Goal: Transaction & Acquisition: Purchase product/service

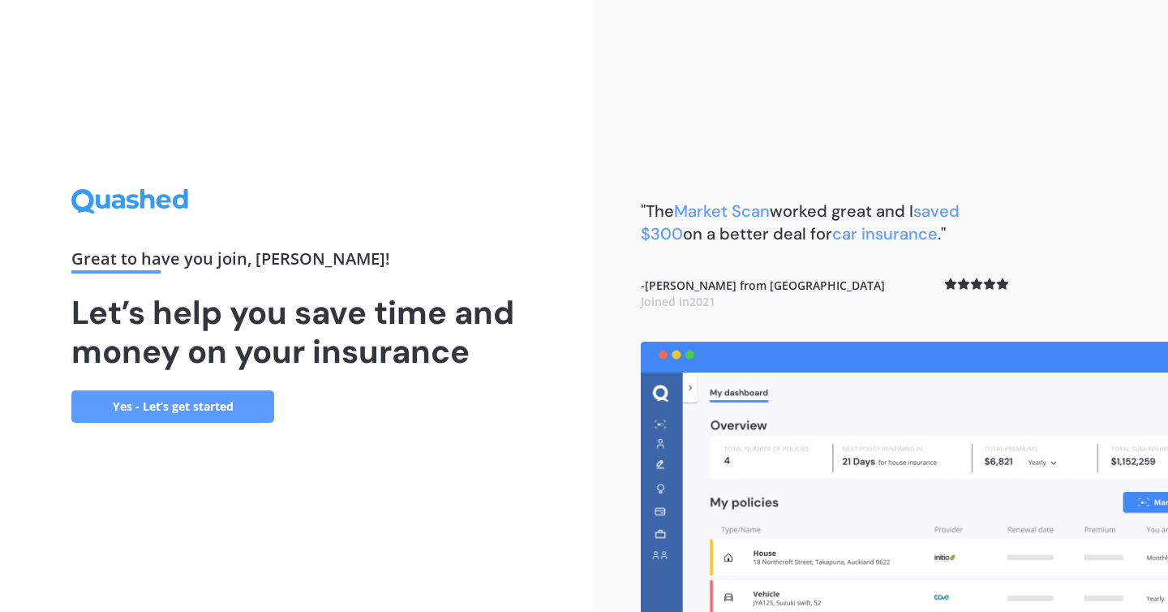
click at [151, 397] on link "Yes - Let’s get started" at bounding box center [172, 406] width 203 height 32
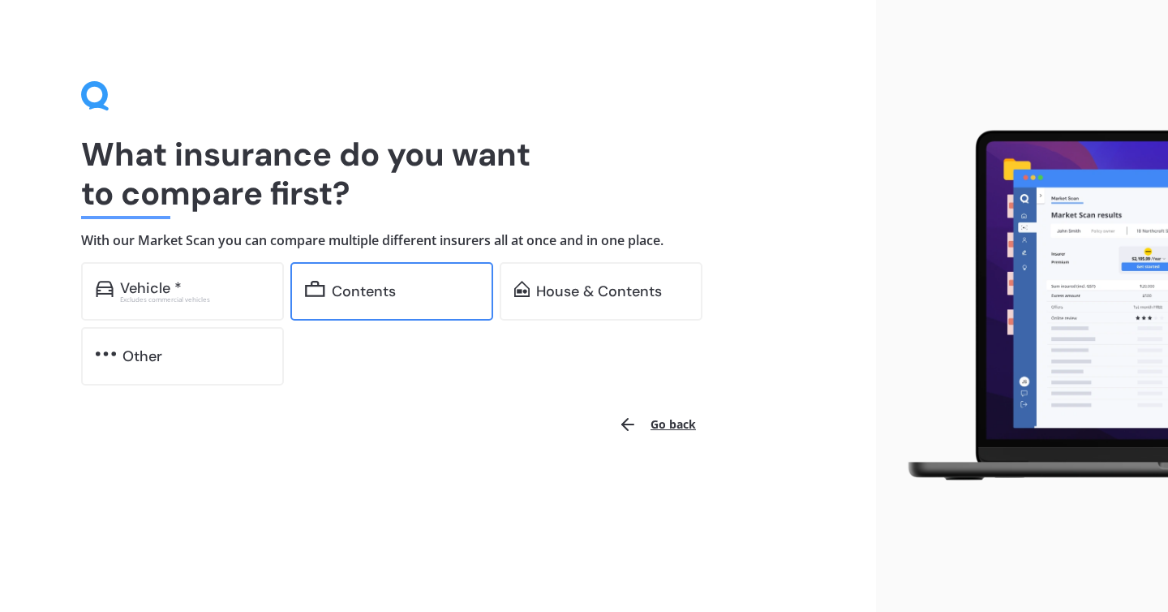
click at [388, 295] on div "Contents" at bounding box center [364, 291] width 64 height 16
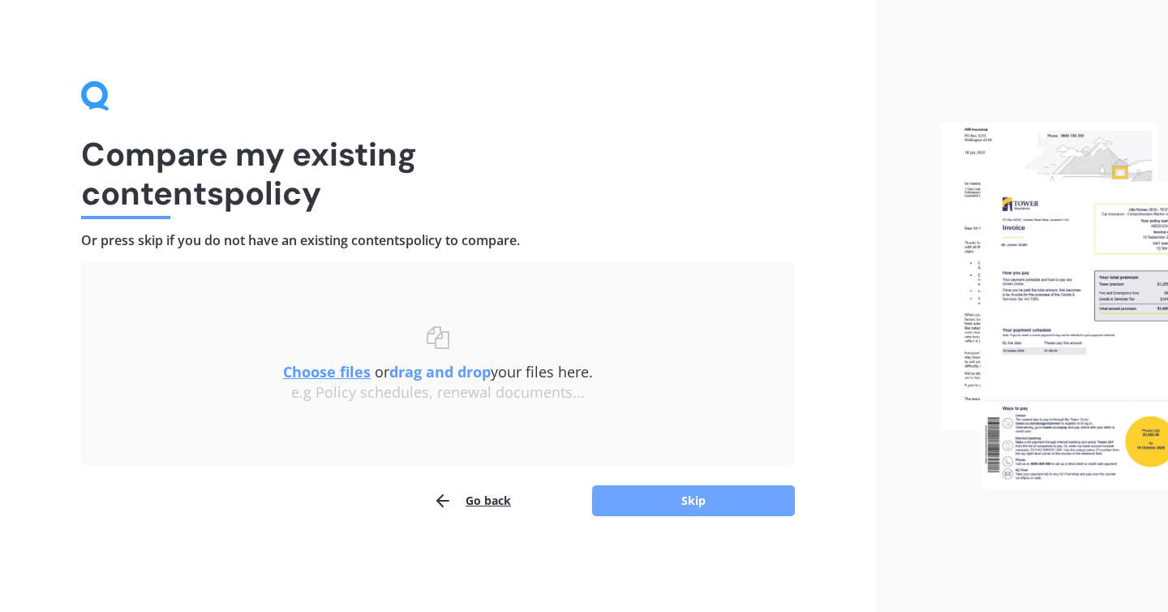
click at [721, 497] on button "Skip" at bounding box center [693, 500] width 203 height 31
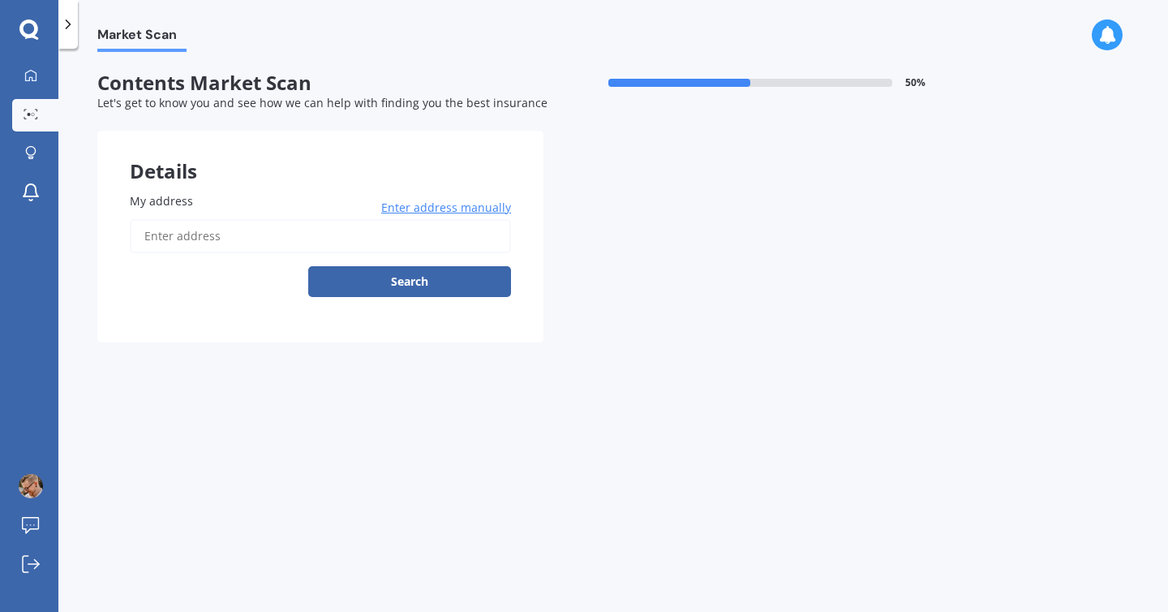
click at [401, 248] on input "My address" at bounding box center [320, 236] width 381 height 34
type input "1 Cress Street, Halswell, Christchurch 8025"
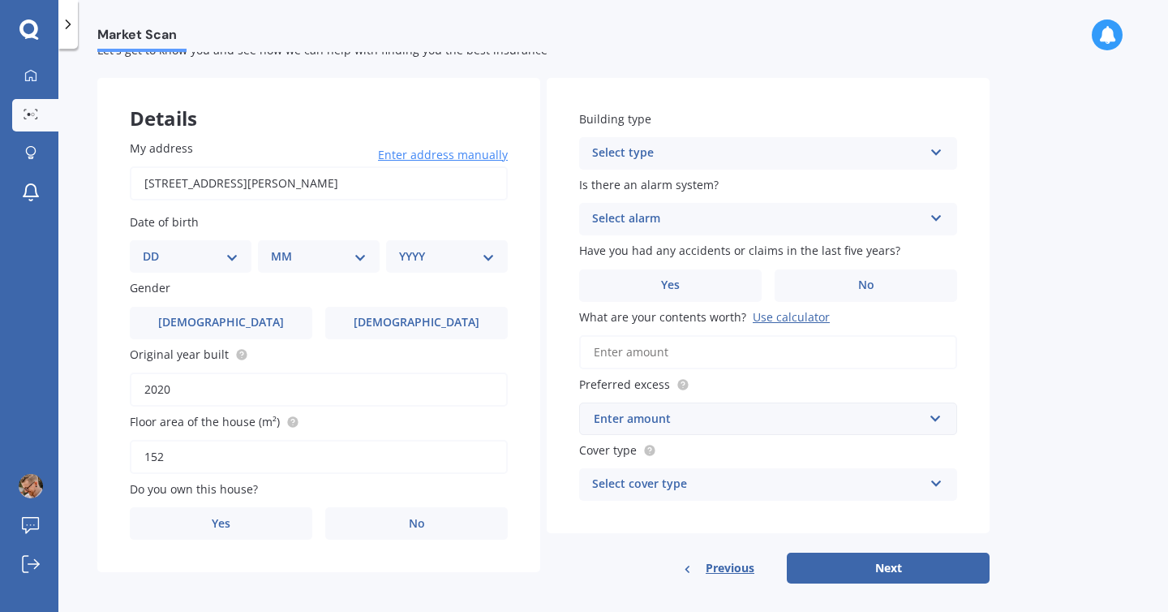
scroll to position [69, 0]
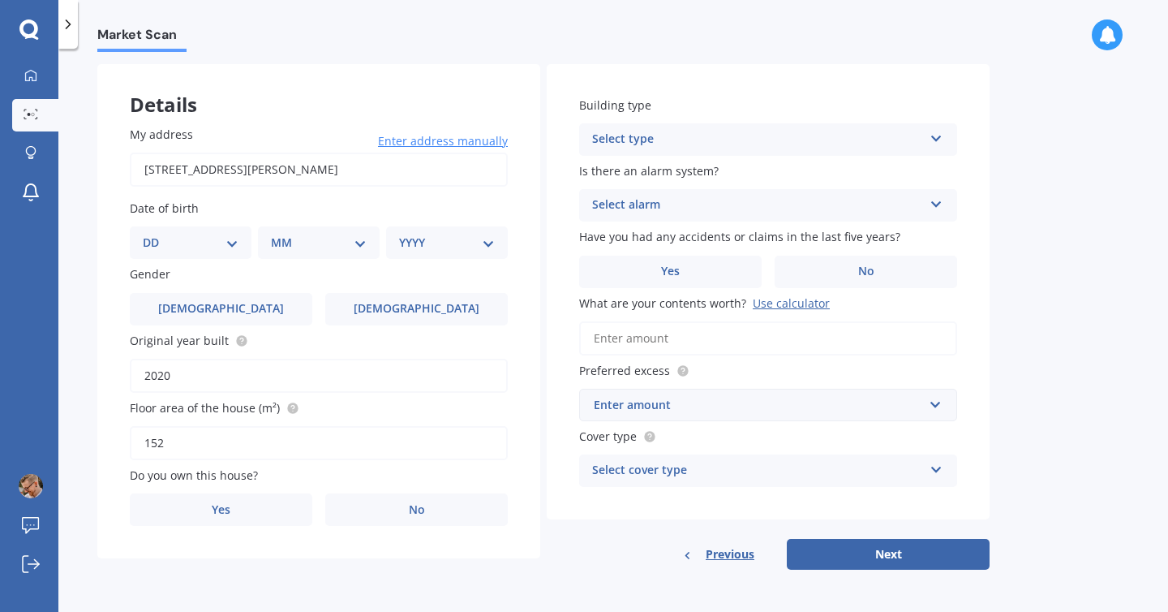
click at [213, 239] on select "DD 01 02 03 04 05 06 07 08 09 10 11 12 13 14 15 16 17 18 19 20 21 22 23 24 25 2…" at bounding box center [191, 243] width 96 height 18
select select "22"
click at [156, 234] on select "DD 01 02 03 04 05 06 07 08 09 10 11 12 13 14 15 16 17 18 19 20 21 22 23 24 25 2…" at bounding box center [191, 243] width 96 height 18
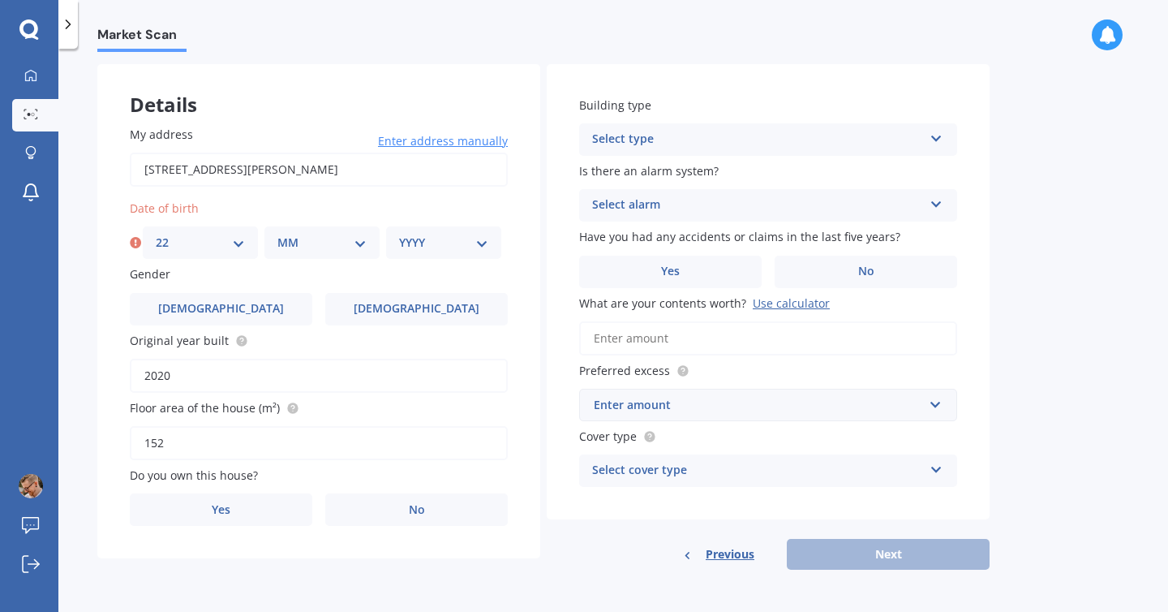
click at [360, 235] on select "MM 01 02 03 04 05 06 07 08 09 10 11 12" at bounding box center [321, 243] width 89 height 18
select select "06"
click at [277, 234] on select "MM 01 02 03 04 05 06 07 08 09 10 11 12" at bounding box center [321, 243] width 89 height 18
click at [445, 248] on select "YYYY 2009 2008 2007 2006 2005 2004 2003 2002 2001 2000 1999 1998 1997 1996 1995…" at bounding box center [443, 243] width 89 height 18
select select "1996"
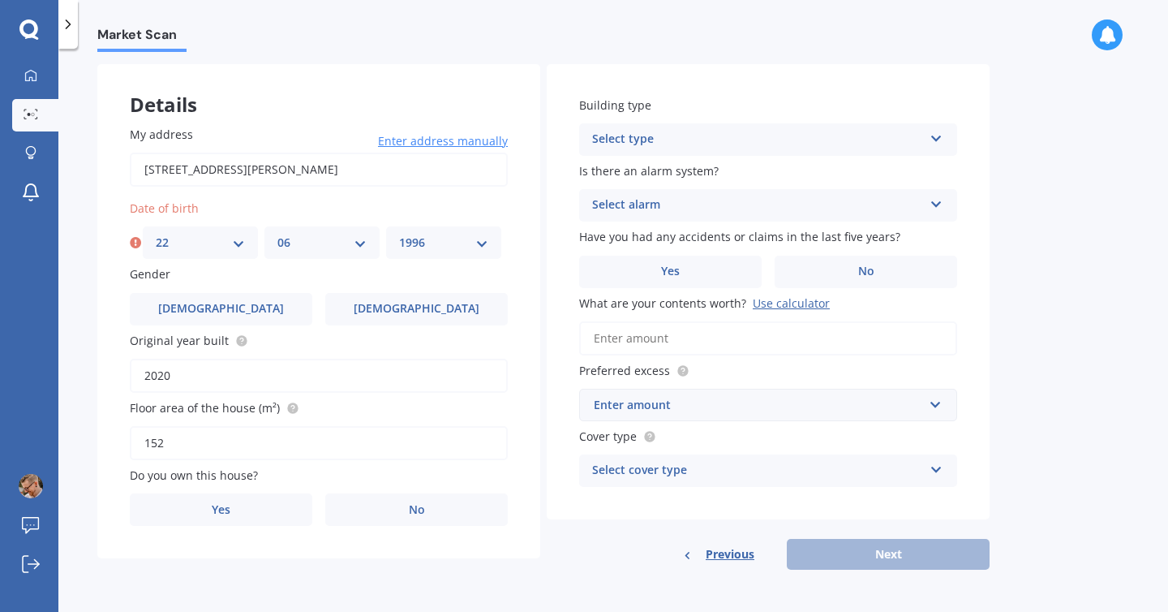
click at [399, 234] on select "YYYY 2009 2008 2007 2006 2005 2004 2003 2002 2001 2000 1999 1998 1997 1996 1995…" at bounding box center [443, 243] width 89 height 18
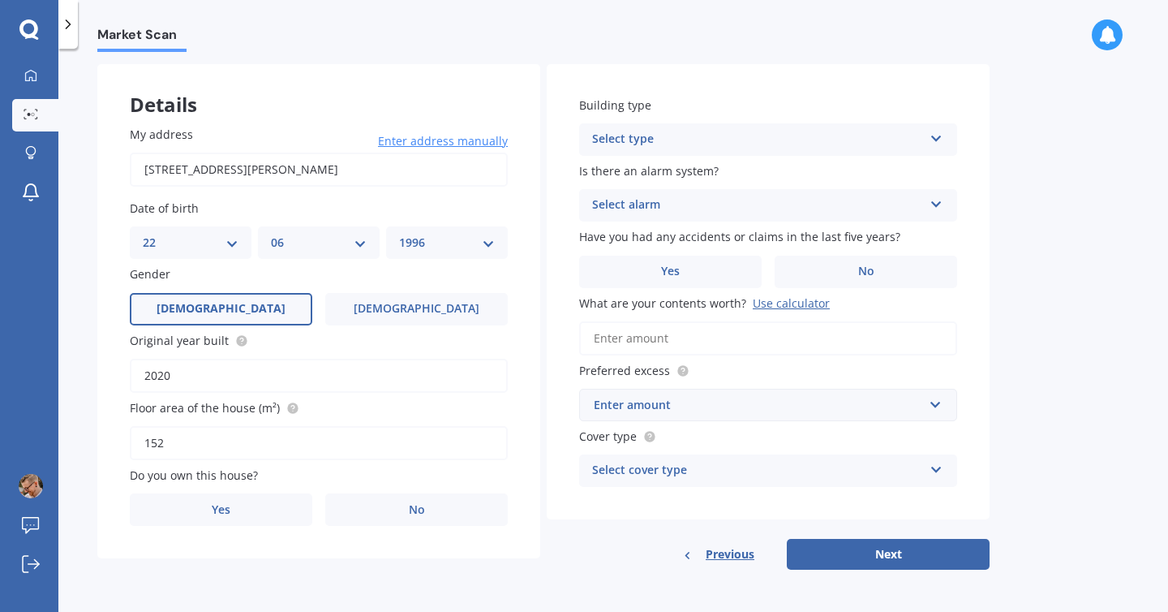
click at [228, 308] on span "Male" at bounding box center [221, 309] width 129 height 14
click at [0, 0] on input "Male" at bounding box center [0, 0] width 0 height 0
click at [416, 510] on span "No" at bounding box center [417, 510] width 16 height 14
click at [0, 0] on input "No" at bounding box center [0, 0] width 0 height 0
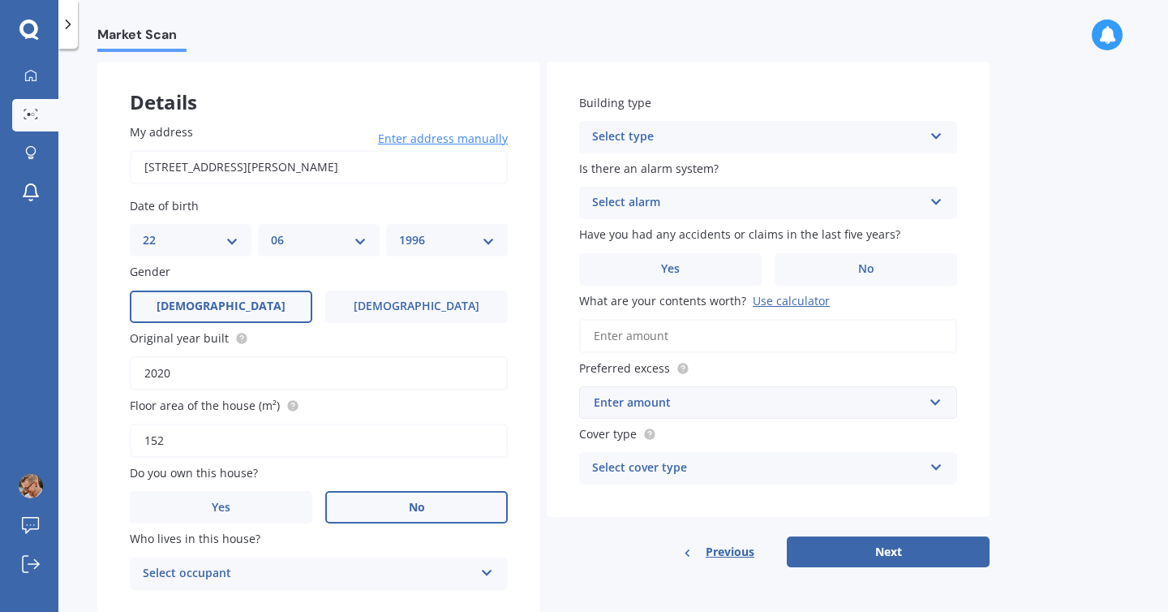
scroll to position [124, 0]
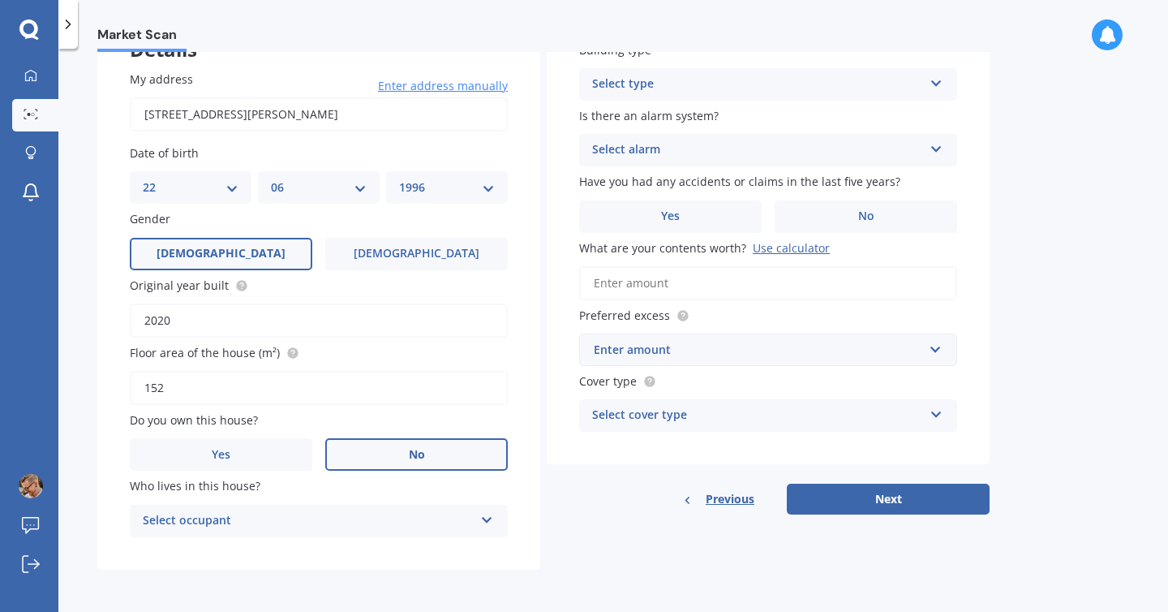
click at [452, 532] on div "Select occupant Tenant" at bounding box center [319, 521] width 378 height 32
click at [441, 547] on div "Tenant" at bounding box center [319, 552] width 376 height 29
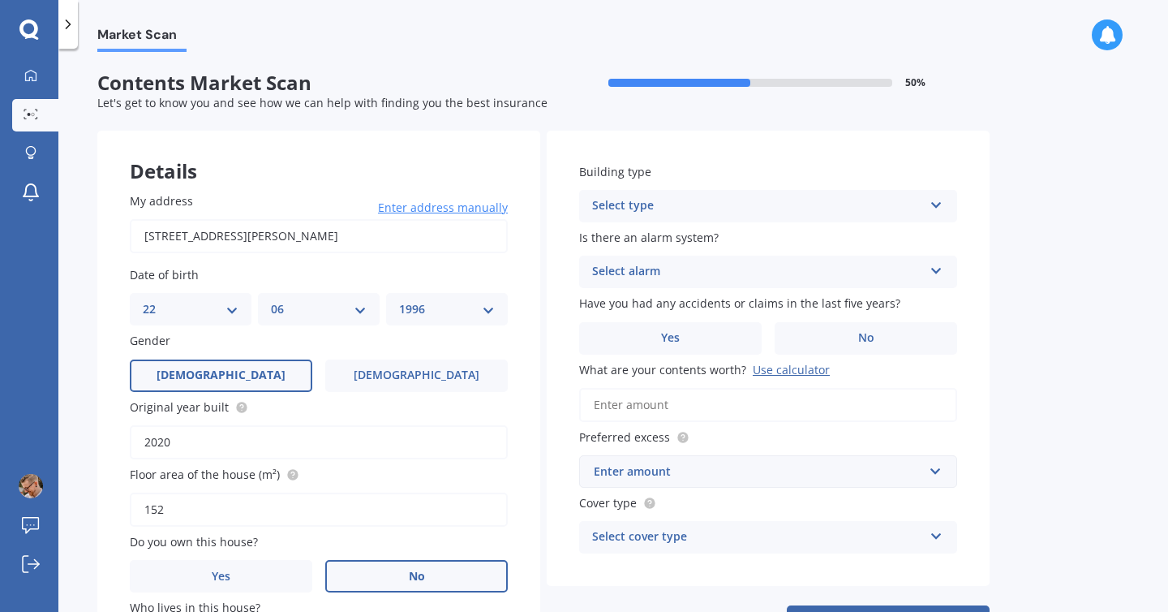
click at [667, 213] on div "Select type" at bounding box center [757, 205] width 331 height 19
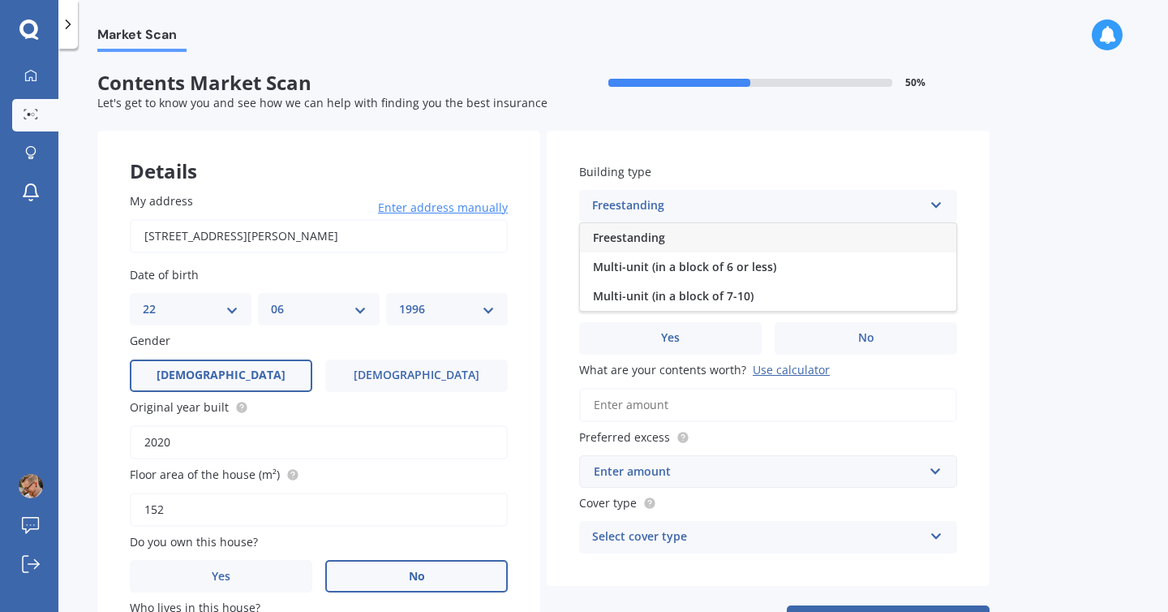
click at [666, 238] on div "Freestanding" at bounding box center [768, 237] width 376 height 29
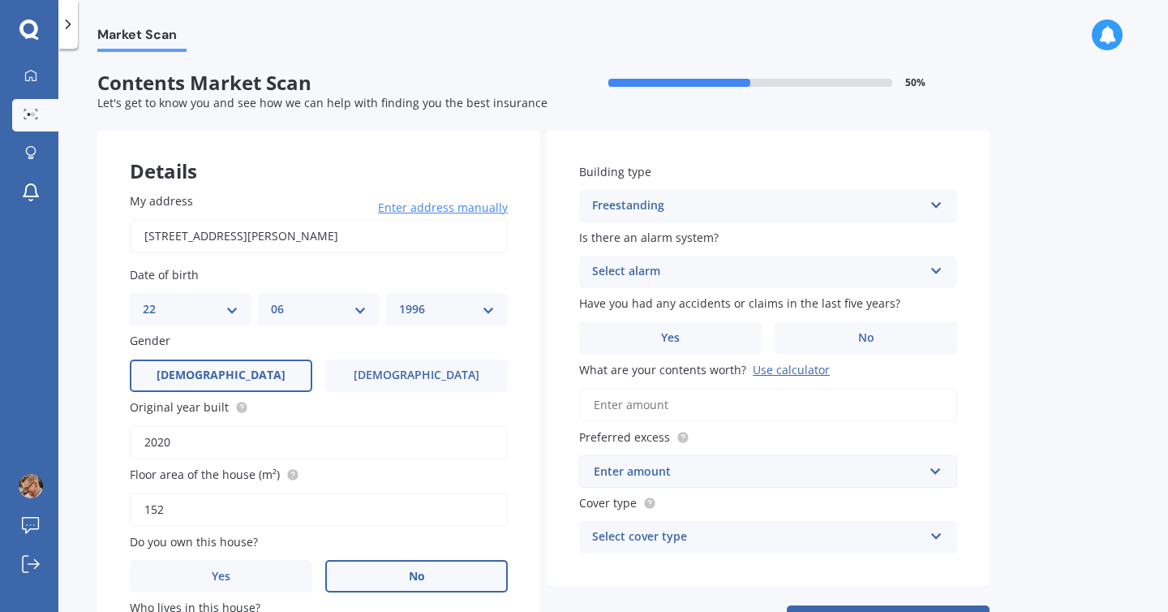
click at [712, 266] on div "Select alarm" at bounding box center [757, 271] width 331 height 19
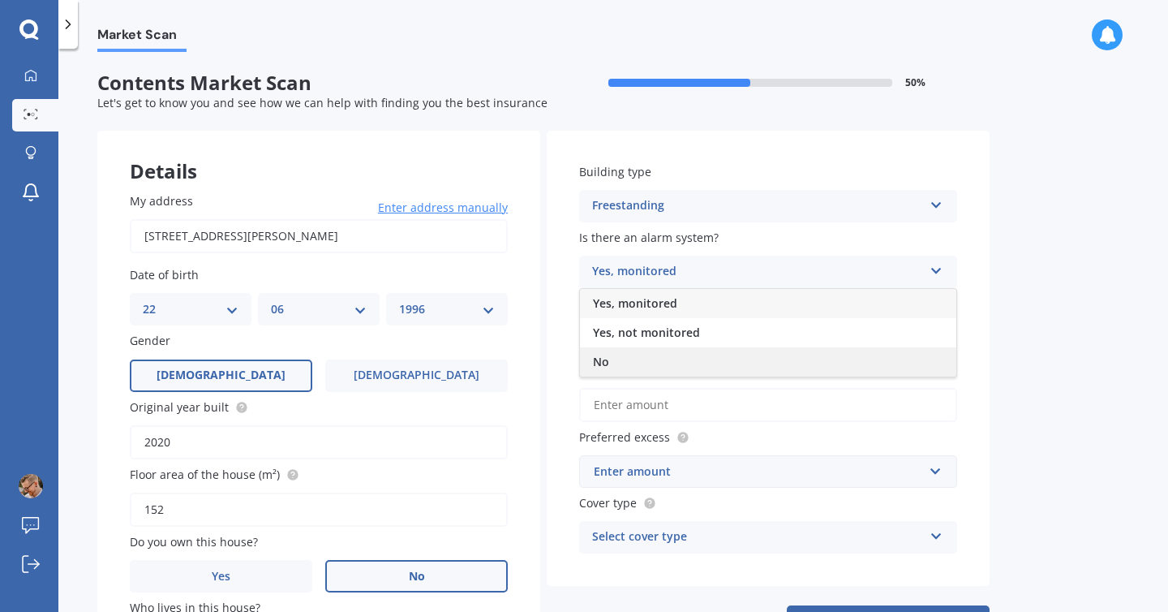
click at [648, 353] on div "No" at bounding box center [768, 361] width 376 height 29
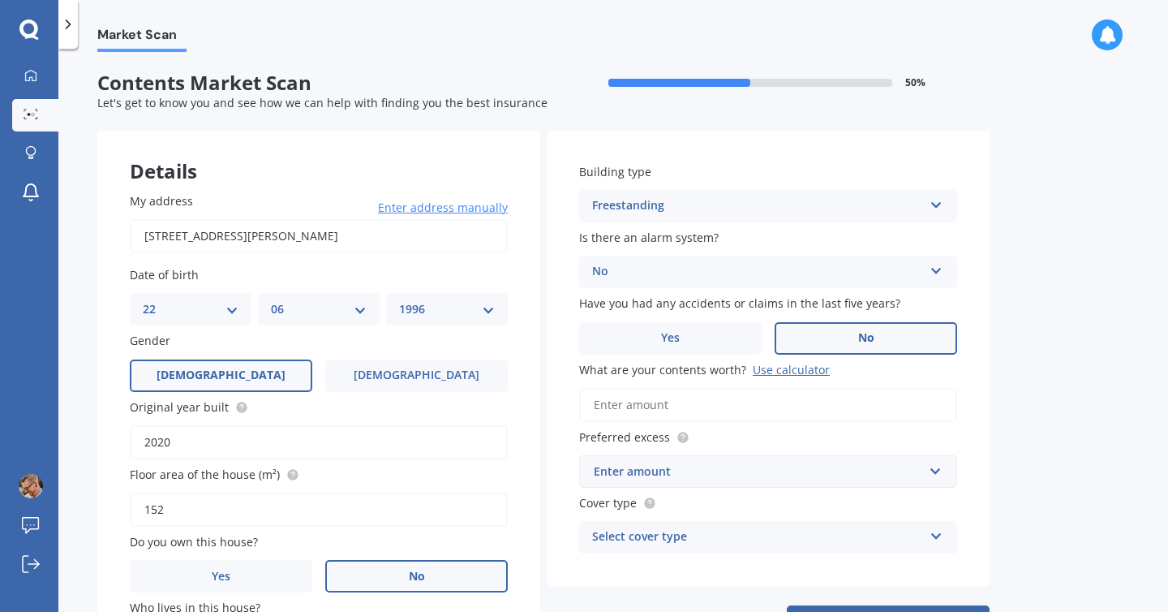
click at [861, 341] on span "No" at bounding box center [866, 338] width 16 height 14
click at [0, 0] on input "No" at bounding box center [0, 0] width 0 height 0
click at [687, 403] on input "What are your contents worth? Use calculator" at bounding box center [768, 405] width 378 height 34
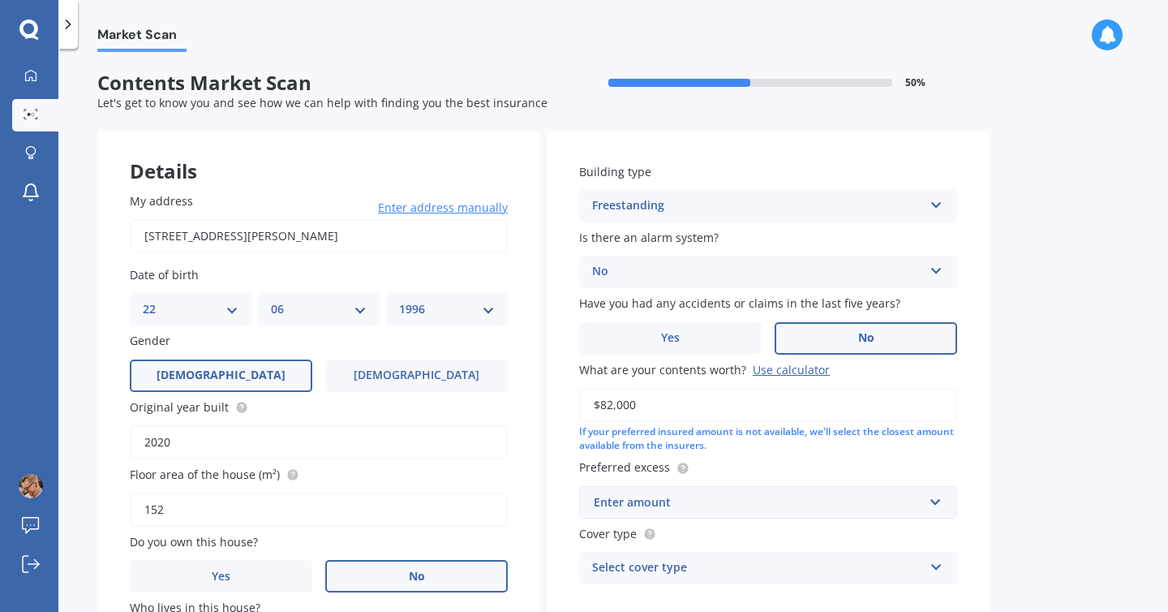
type input "$82,000"
click at [985, 455] on div "Building type Freestanding Freestanding Multi-unit (in a block of 6 or less) Mu…" at bounding box center [768, 374] width 443 height 486
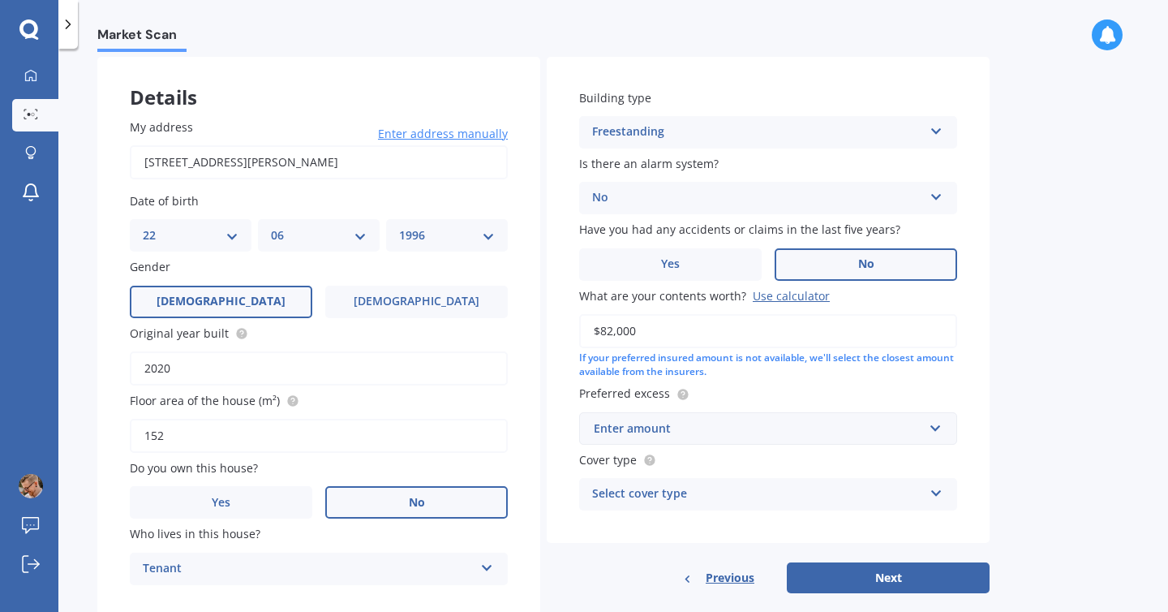
scroll to position [124, 0]
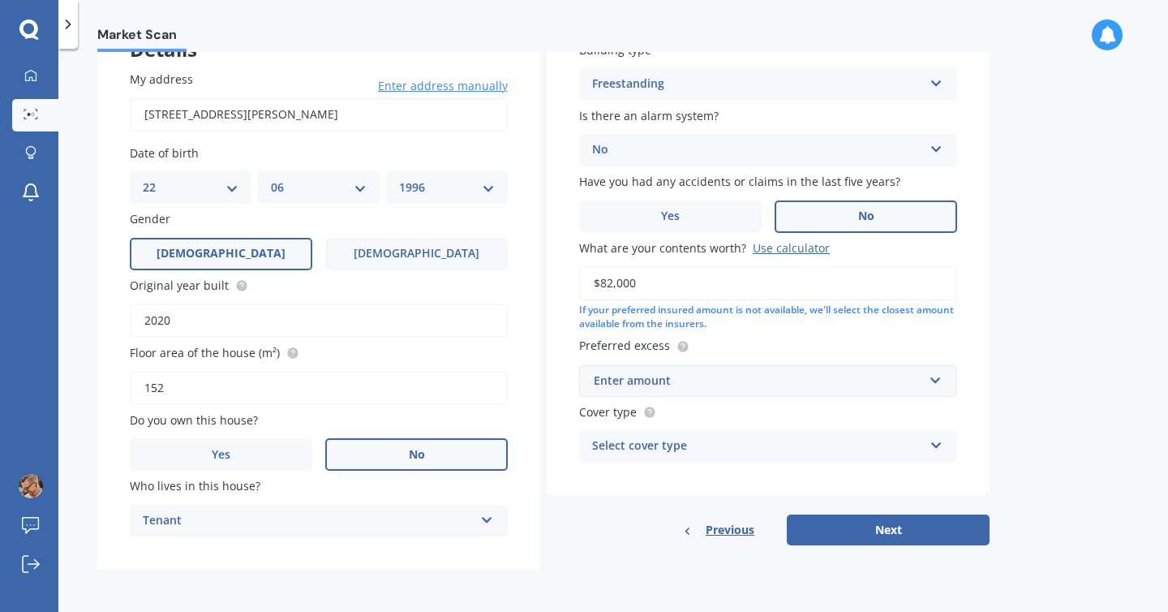
click at [941, 447] on icon at bounding box center [937, 441] width 14 height 11
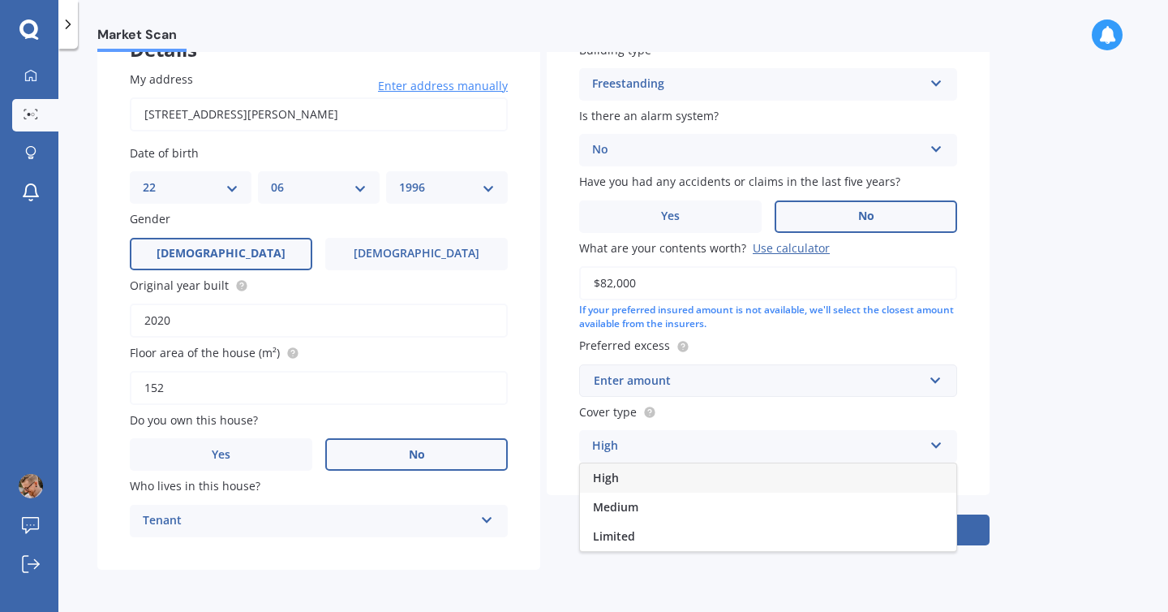
click at [941, 447] on icon at bounding box center [937, 441] width 14 height 11
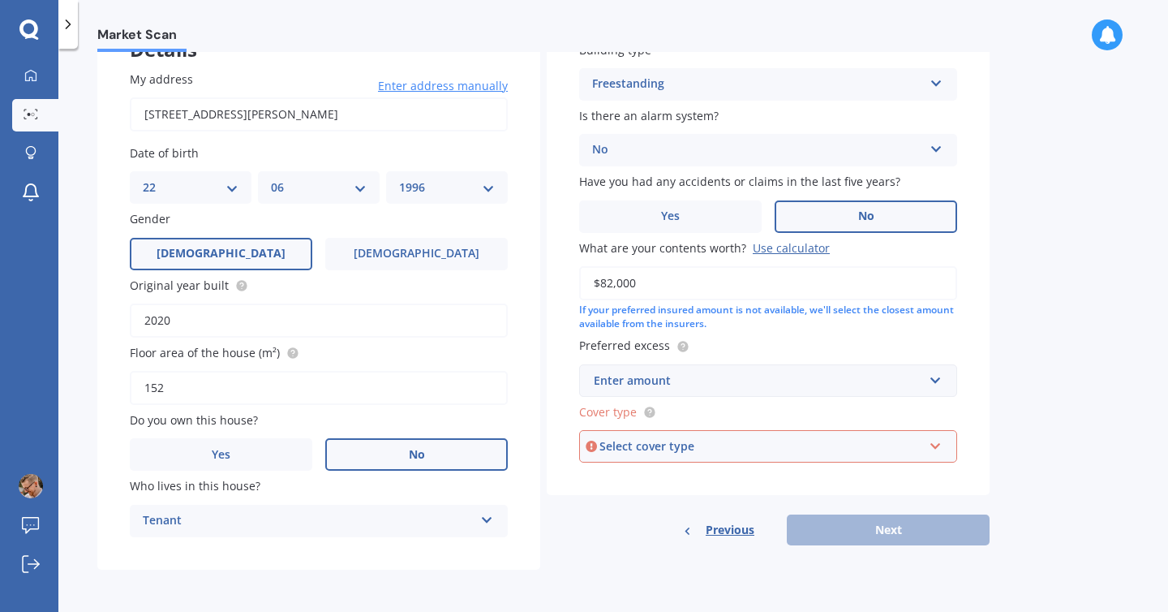
click at [941, 446] on icon at bounding box center [936, 442] width 14 height 11
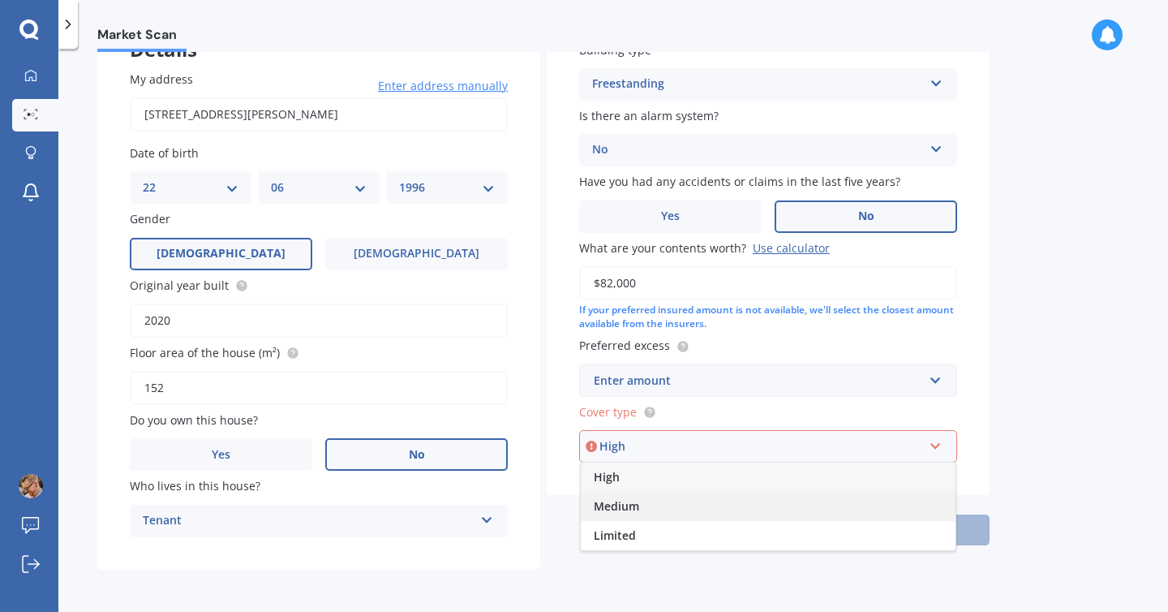
click at [870, 501] on div "Medium" at bounding box center [768, 506] width 375 height 29
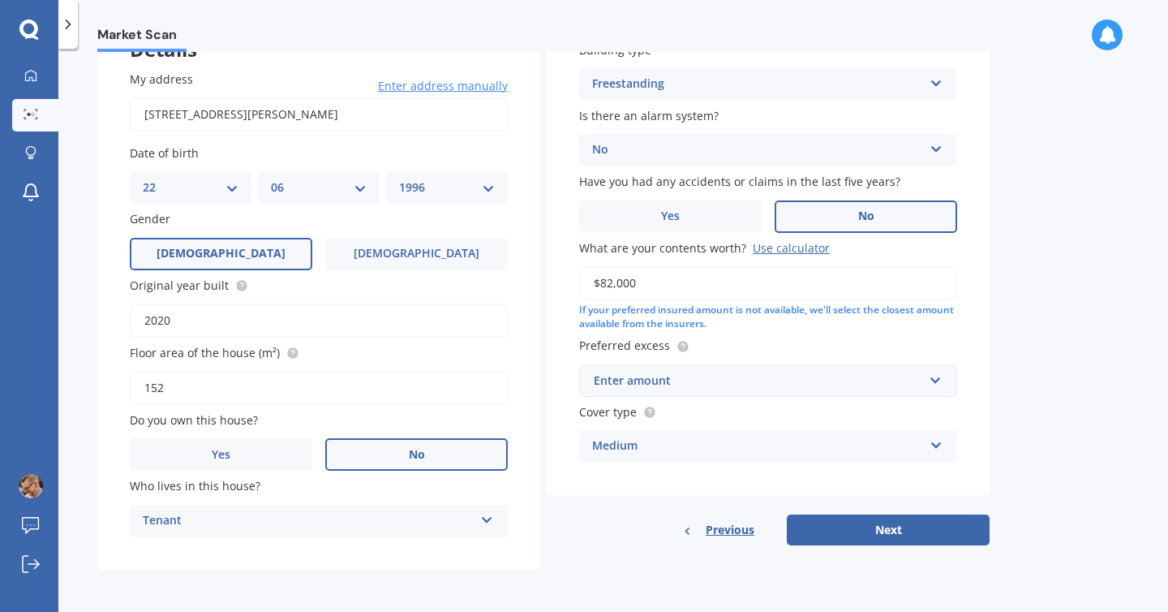
click at [721, 446] on div "Medium" at bounding box center [757, 445] width 331 height 19
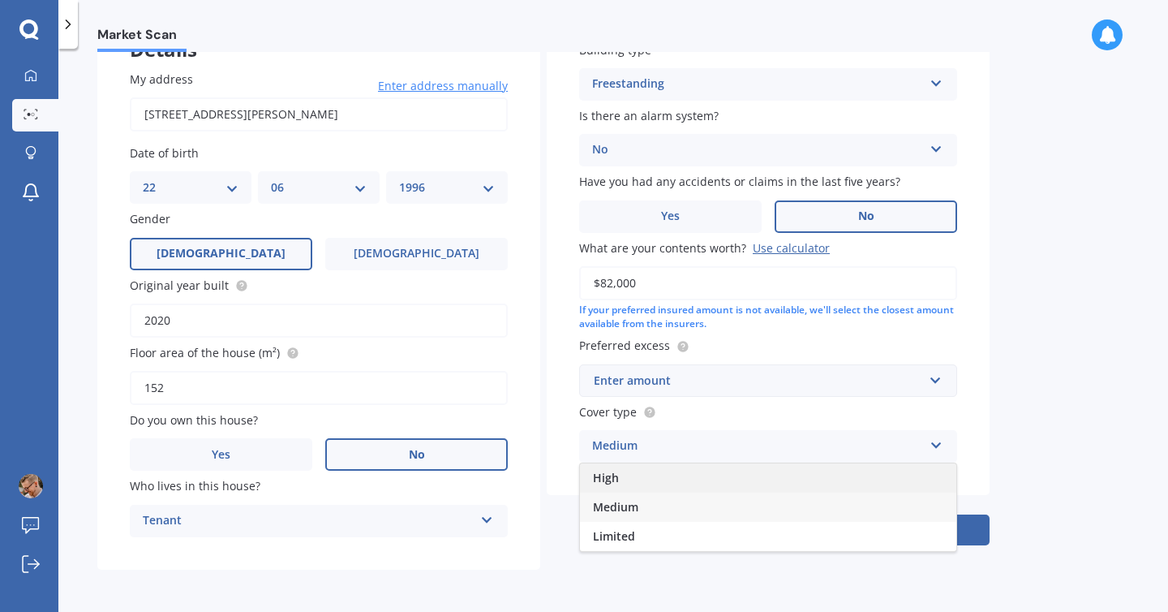
click at [680, 483] on div "High" at bounding box center [768, 477] width 376 height 29
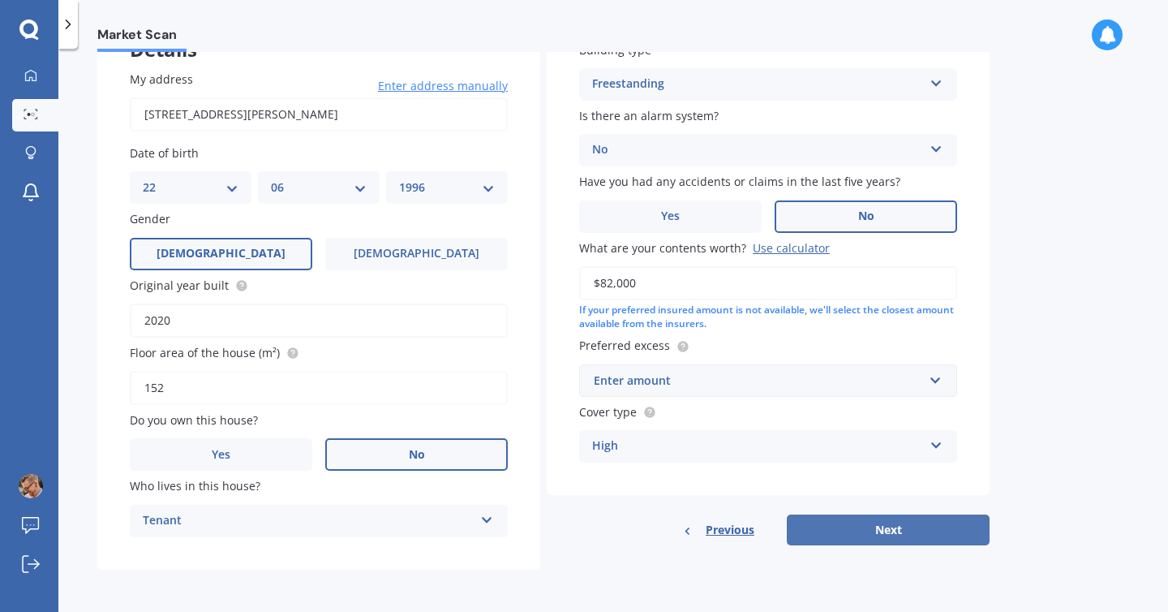
click at [860, 530] on button "Next" at bounding box center [888, 529] width 203 height 31
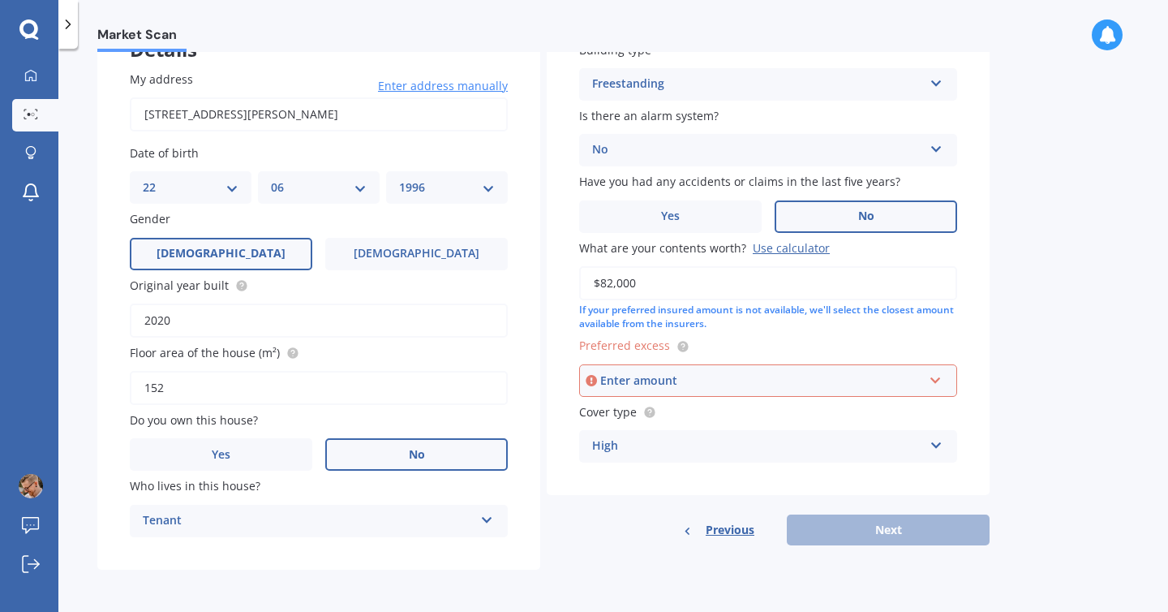
click at [780, 385] on div "Enter amount" at bounding box center [761, 381] width 323 height 18
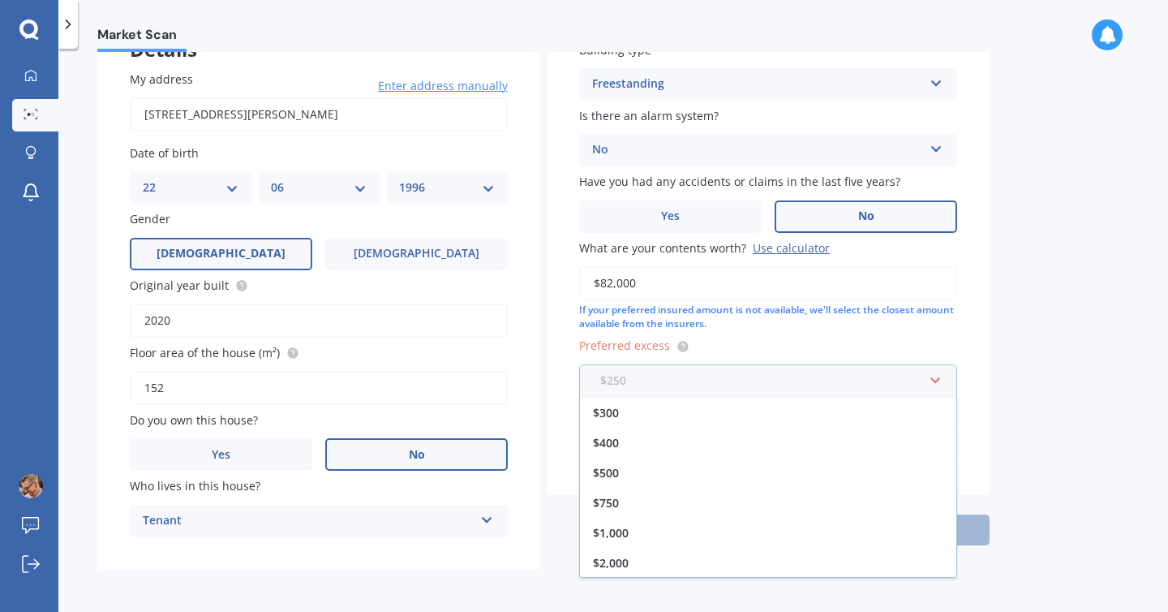
scroll to position [0, 0]
click at [721, 408] on div "$250" at bounding box center [768, 411] width 376 height 30
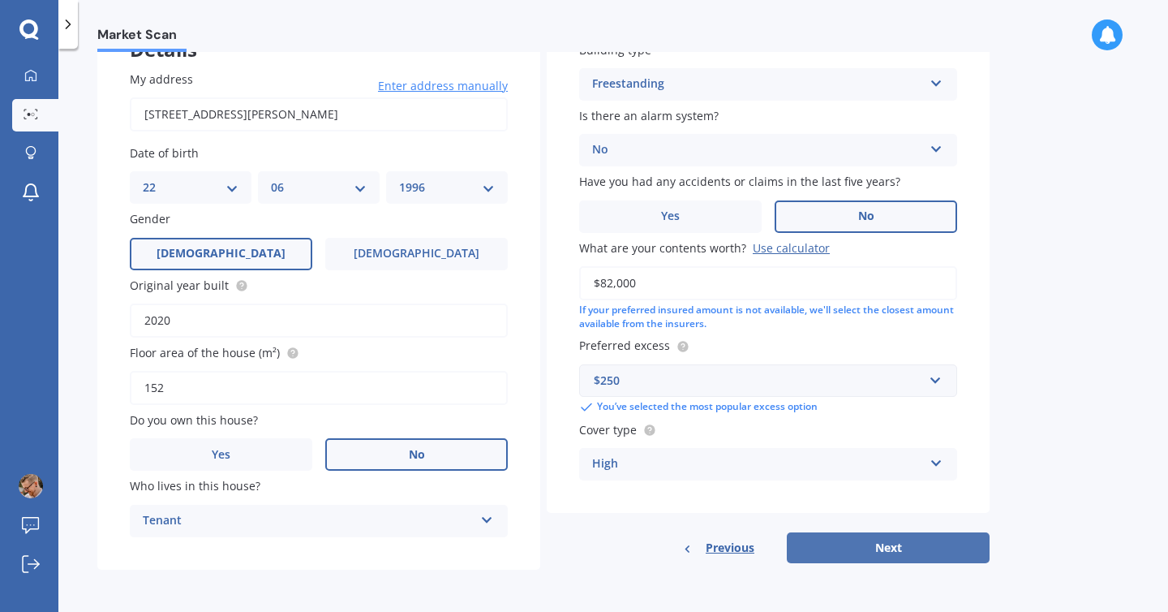
click at [889, 548] on button "Next" at bounding box center [888, 547] width 203 height 31
select select "22"
select select "06"
select select "1996"
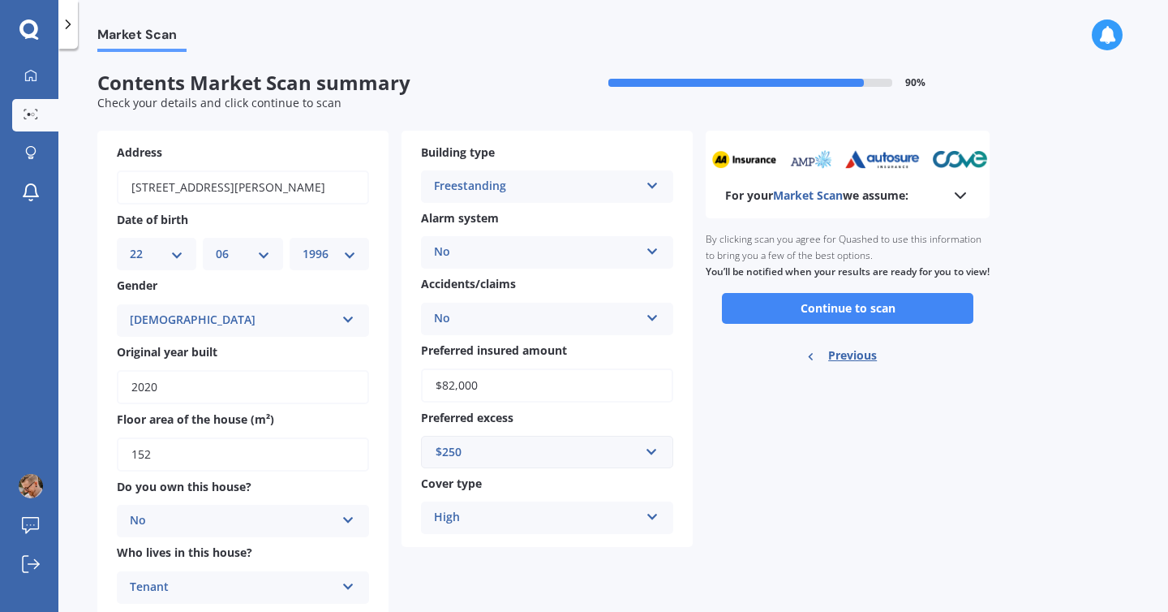
click at [965, 196] on icon at bounding box center [960, 195] width 19 height 19
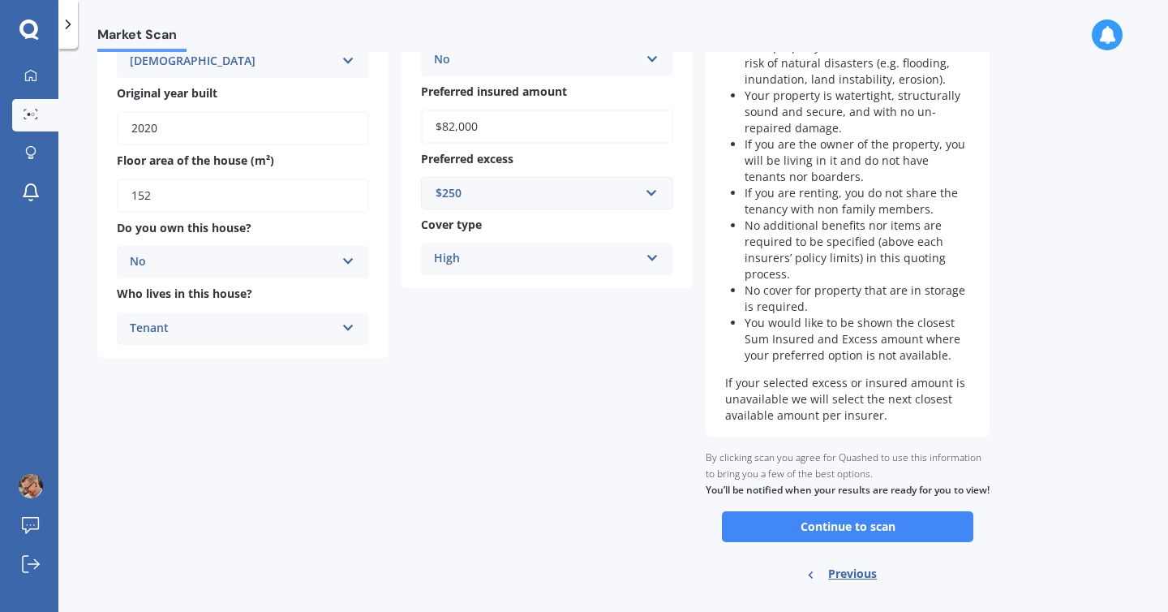
scroll to position [262, 0]
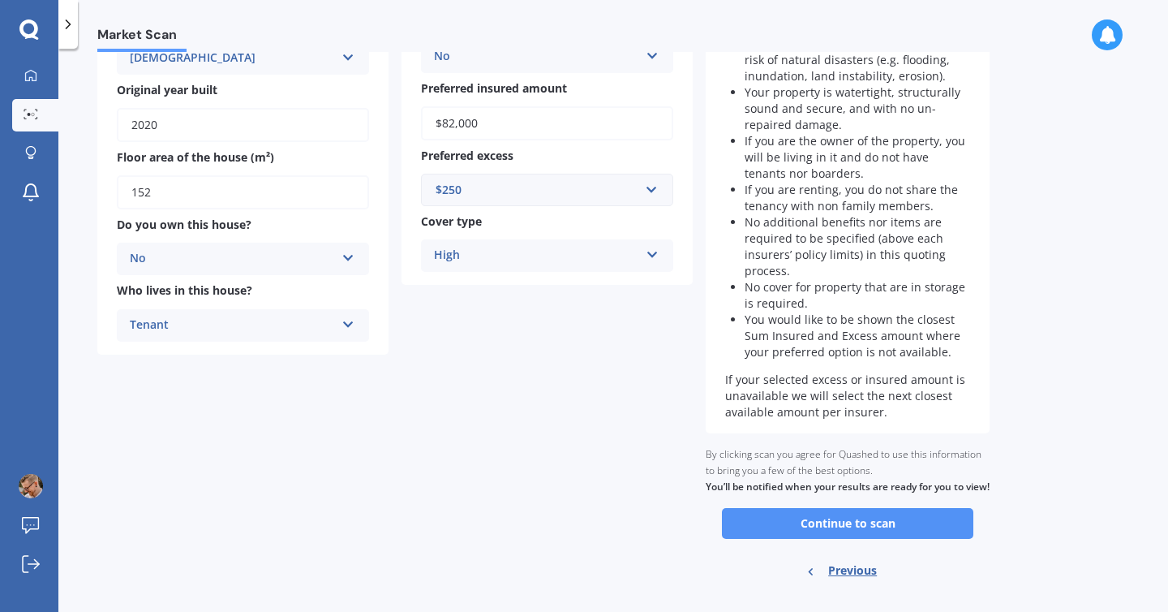
click at [857, 539] on button "Continue to scan" at bounding box center [847, 523] width 251 height 31
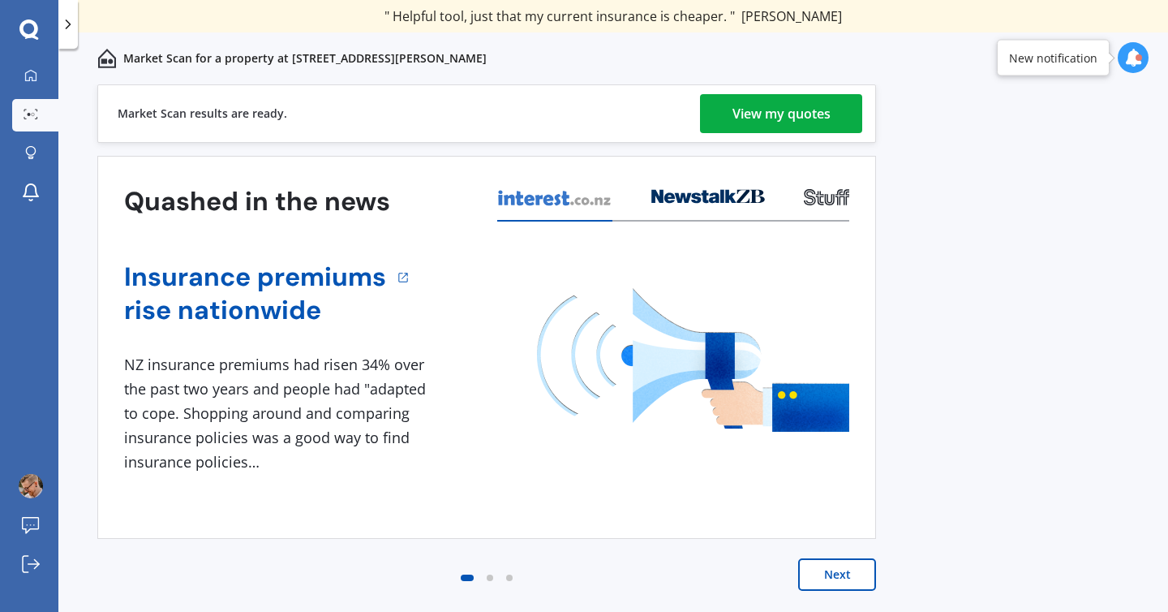
click at [760, 121] on div "View my quotes" at bounding box center [782, 113] width 98 height 39
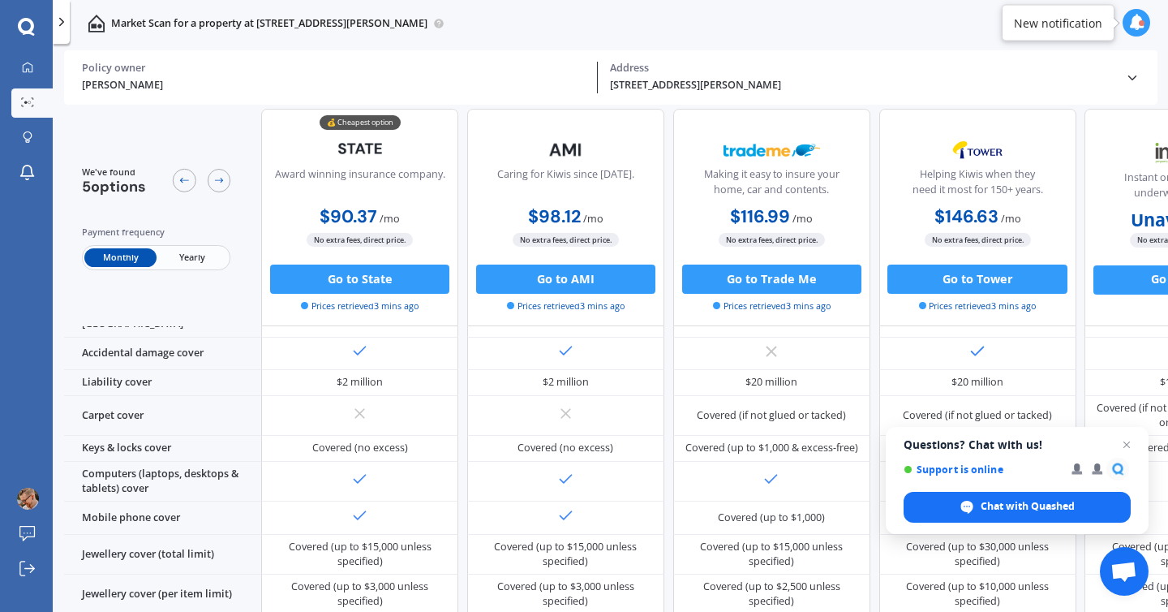
scroll to position [195, 0]
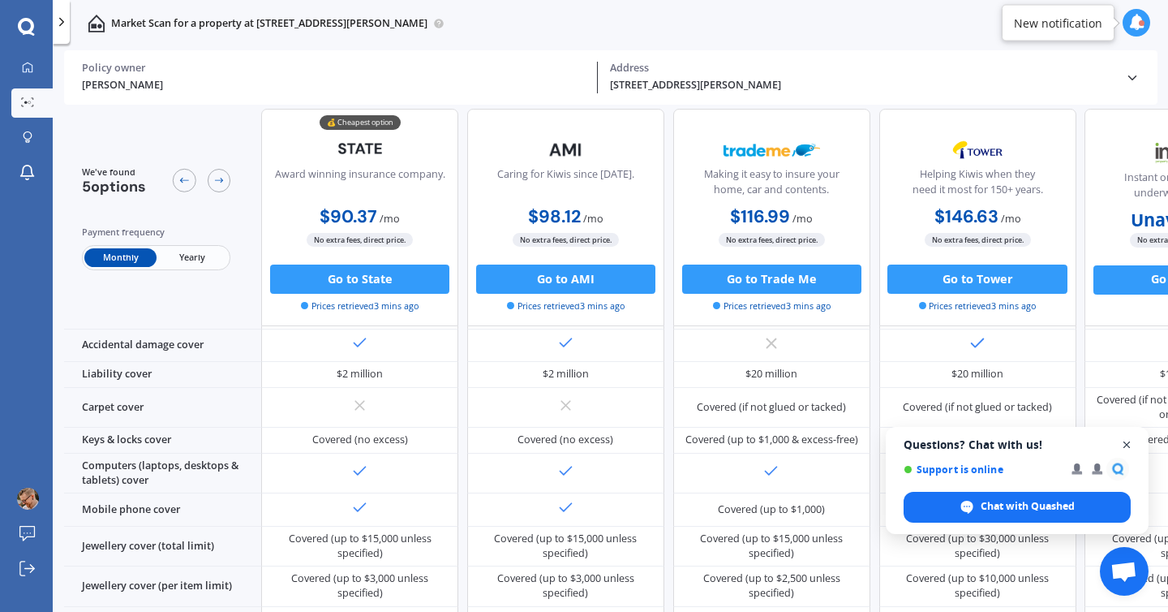
click at [1124, 444] on span "Close chat" at bounding box center [1127, 445] width 20 height 20
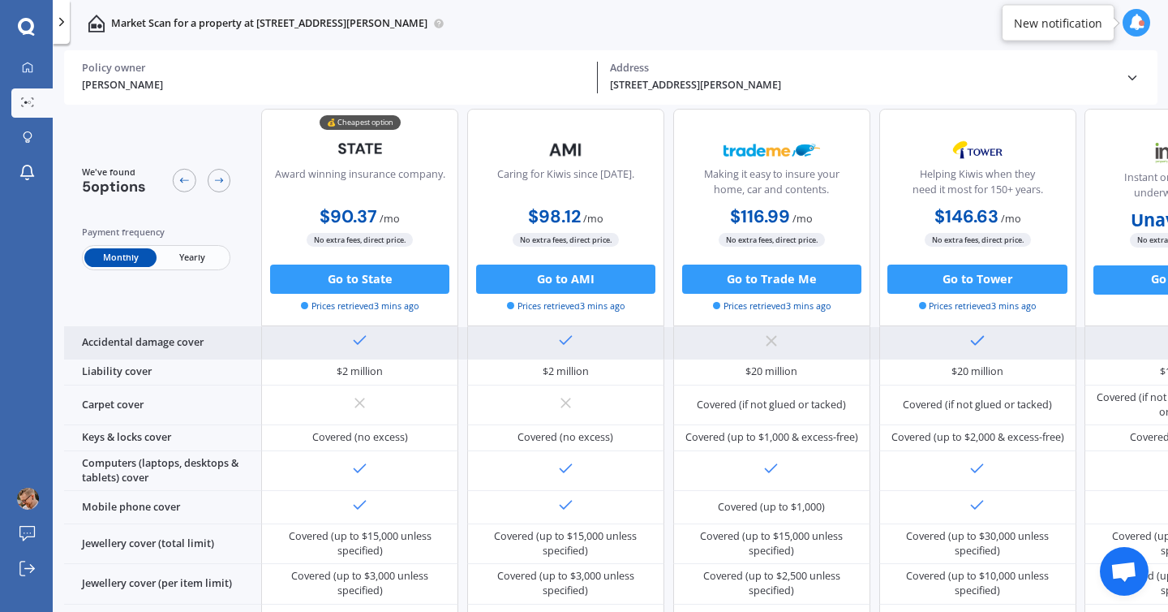
scroll to position [0, 0]
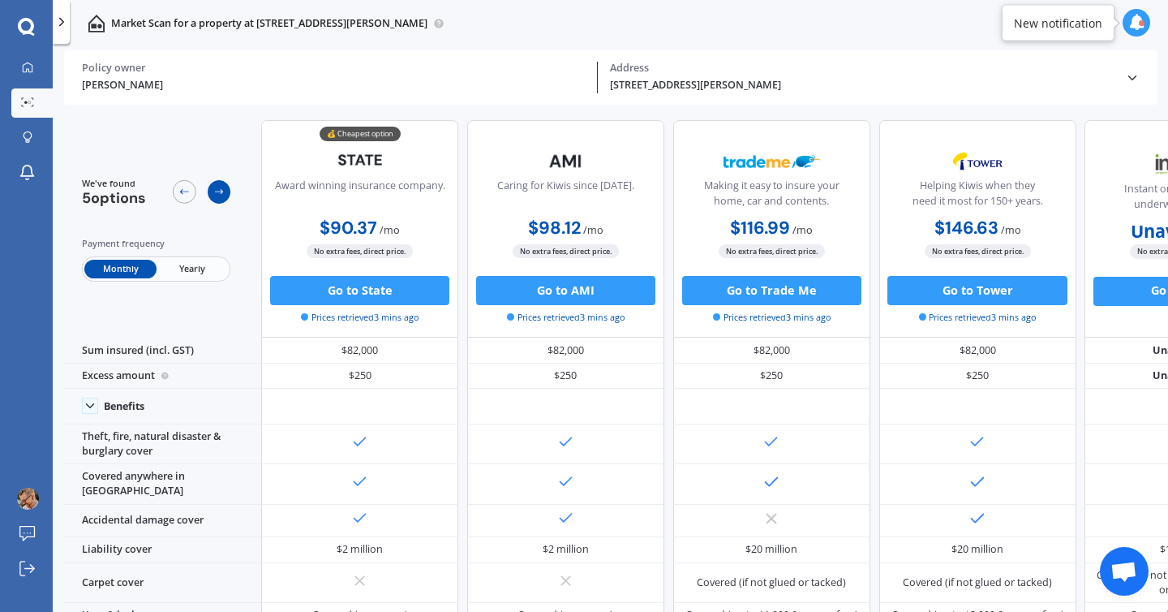
click at [227, 194] on div at bounding box center [220, 192] width 24 height 24
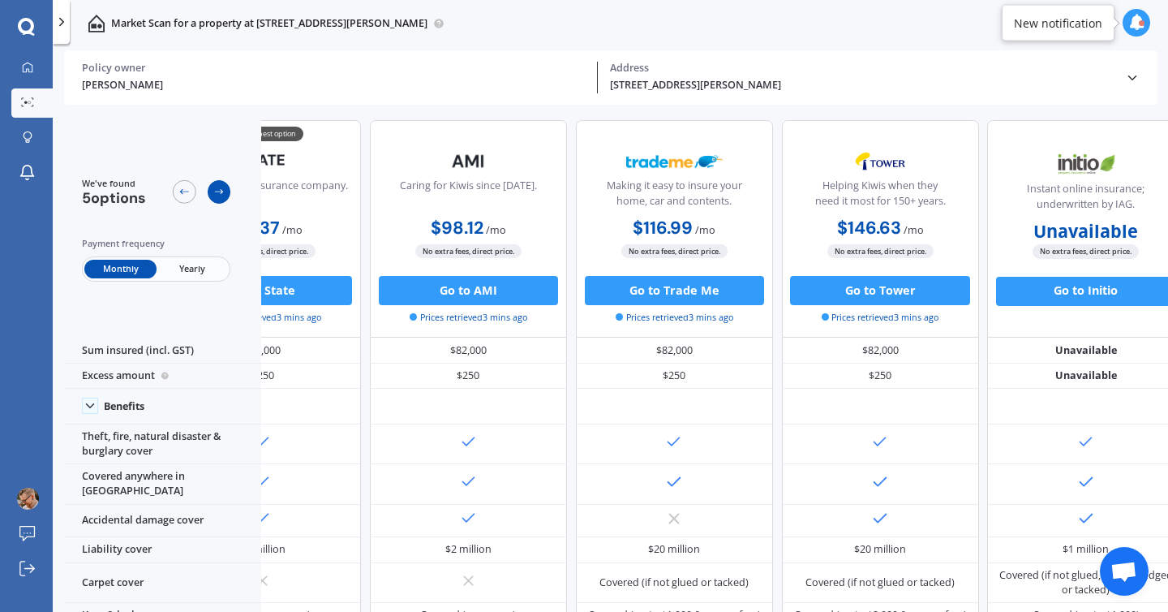
scroll to position [0, 134]
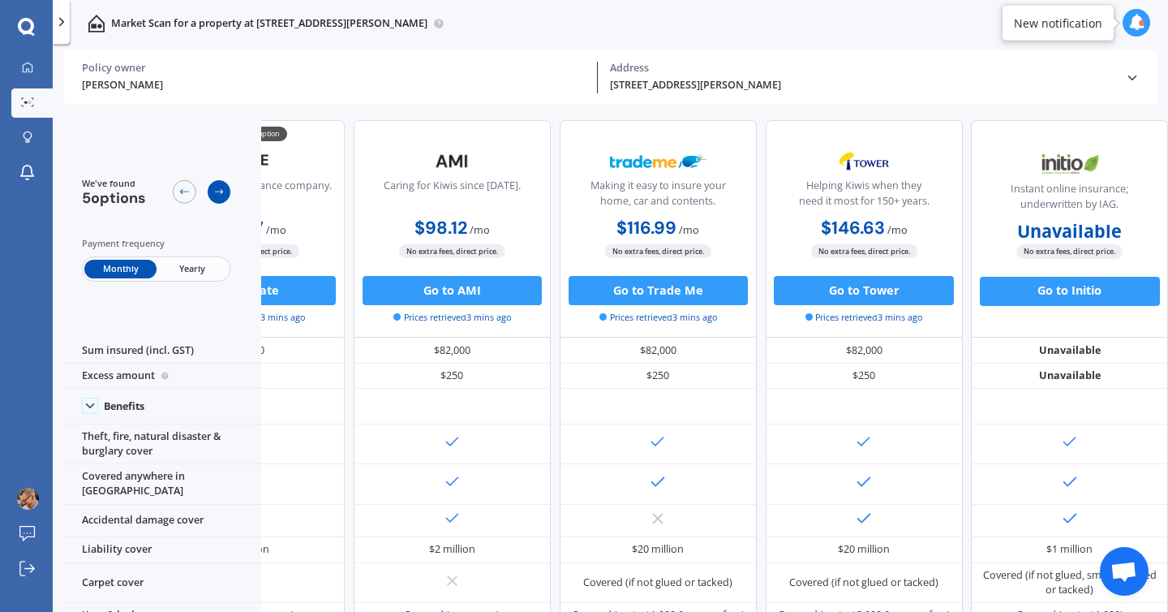
click at [227, 194] on div at bounding box center [220, 192] width 24 height 24
click at [183, 187] on icon at bounding box center [183, 191] width 11 height 11
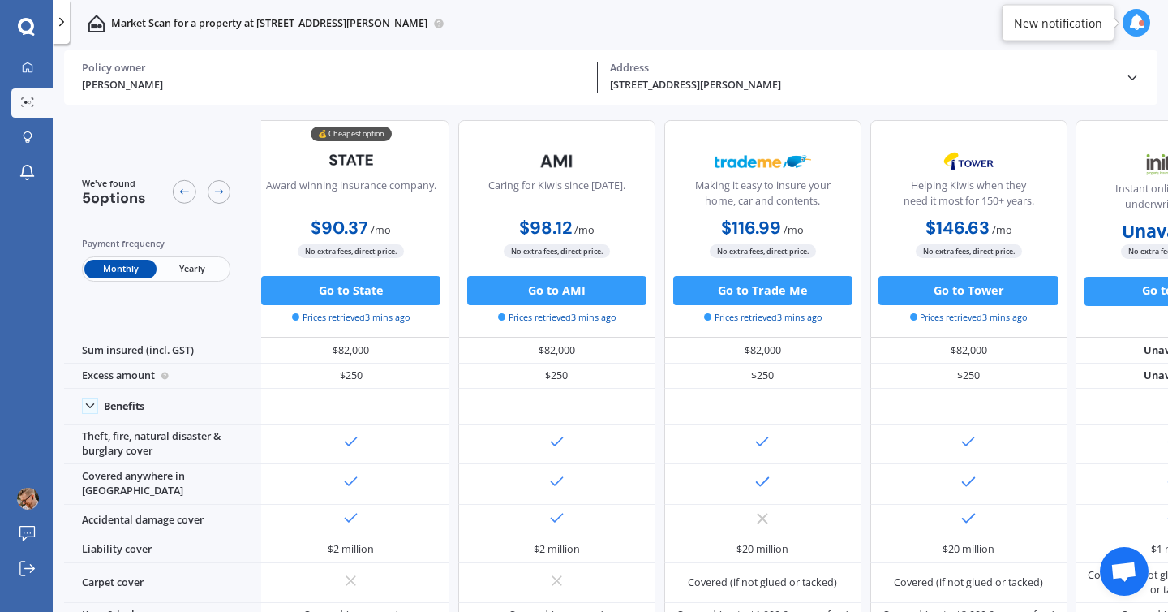
scroll to position [0, 0]
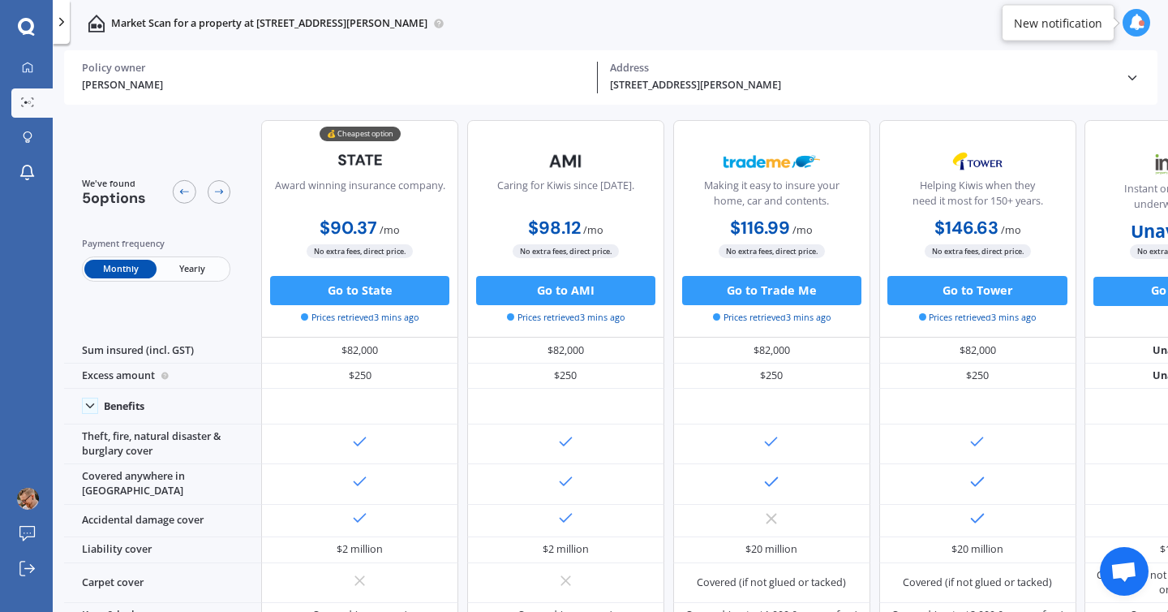
click at [191, 268] on span "Yearly" at bounding box center [192, 269] width 71 height 19
